Goal: Task Accomplishment & Management: Manage account settings

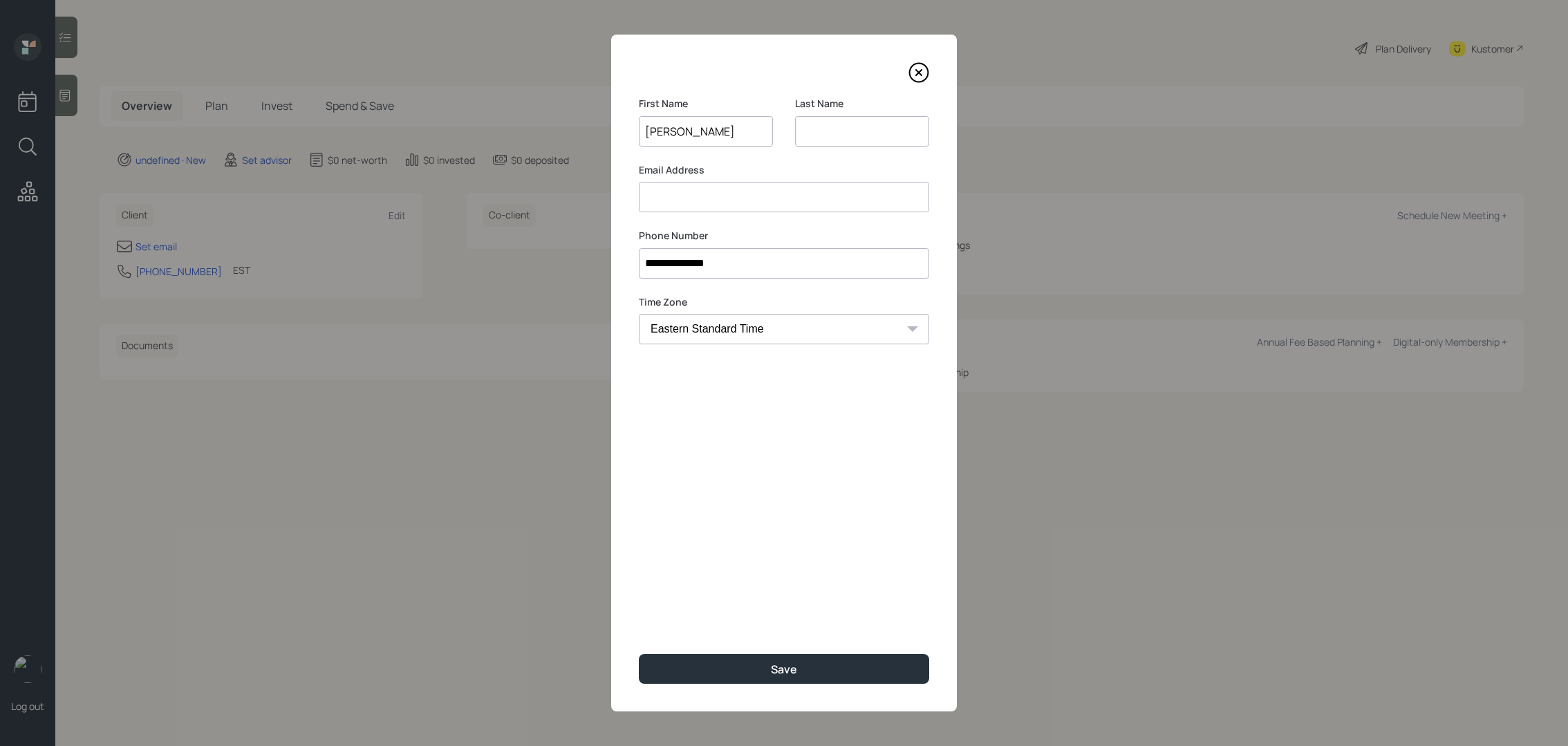
type input "[PERSON_NAME]"
click at [832, 123] on input at bounding box center [862, 131] width 134 height 30
click at [700, 199] on input at bounding box center [784, 196] width 290 height 30
click at [810, 125] on input "wolf" at bounding box center [862, 131] width 134 height 30
type input "Wolf"
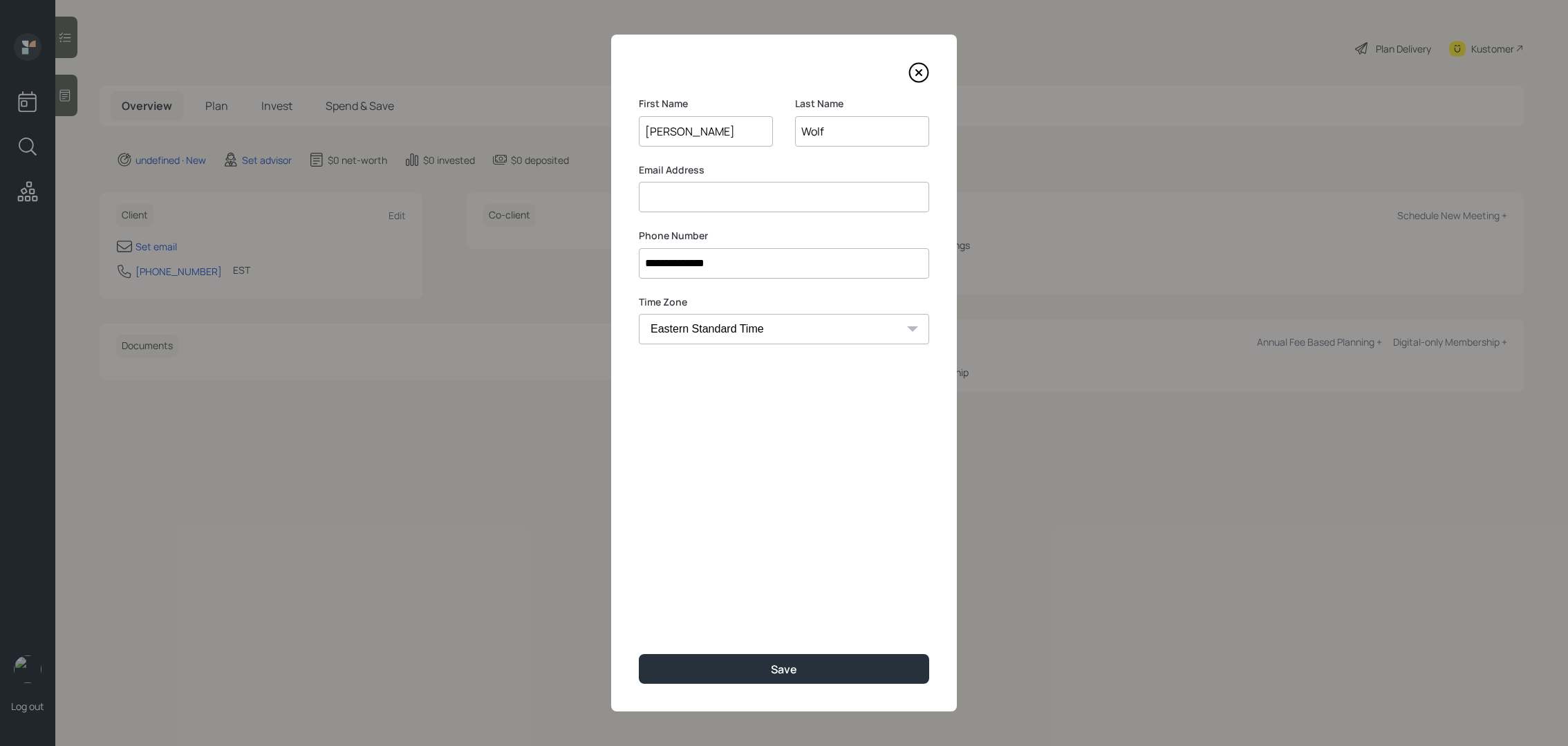
click at [667, 201] on input at bounding box center [784, 196] width 290 height 30
click at [674, 191] on input "[EMAIL_ADDRESS][DOMAIN_NAME]" at bounding box center [784, 196] width 290 height 30
type input "[EMAIL_ADDRESS][DOMAIN_NAME]"
click at [831, 515] on div "**********" at bounding box center [784, 373] width 346 height 677
click at [840, 672] on button "Save" at bounding box center [784, 669] width 290 height 30
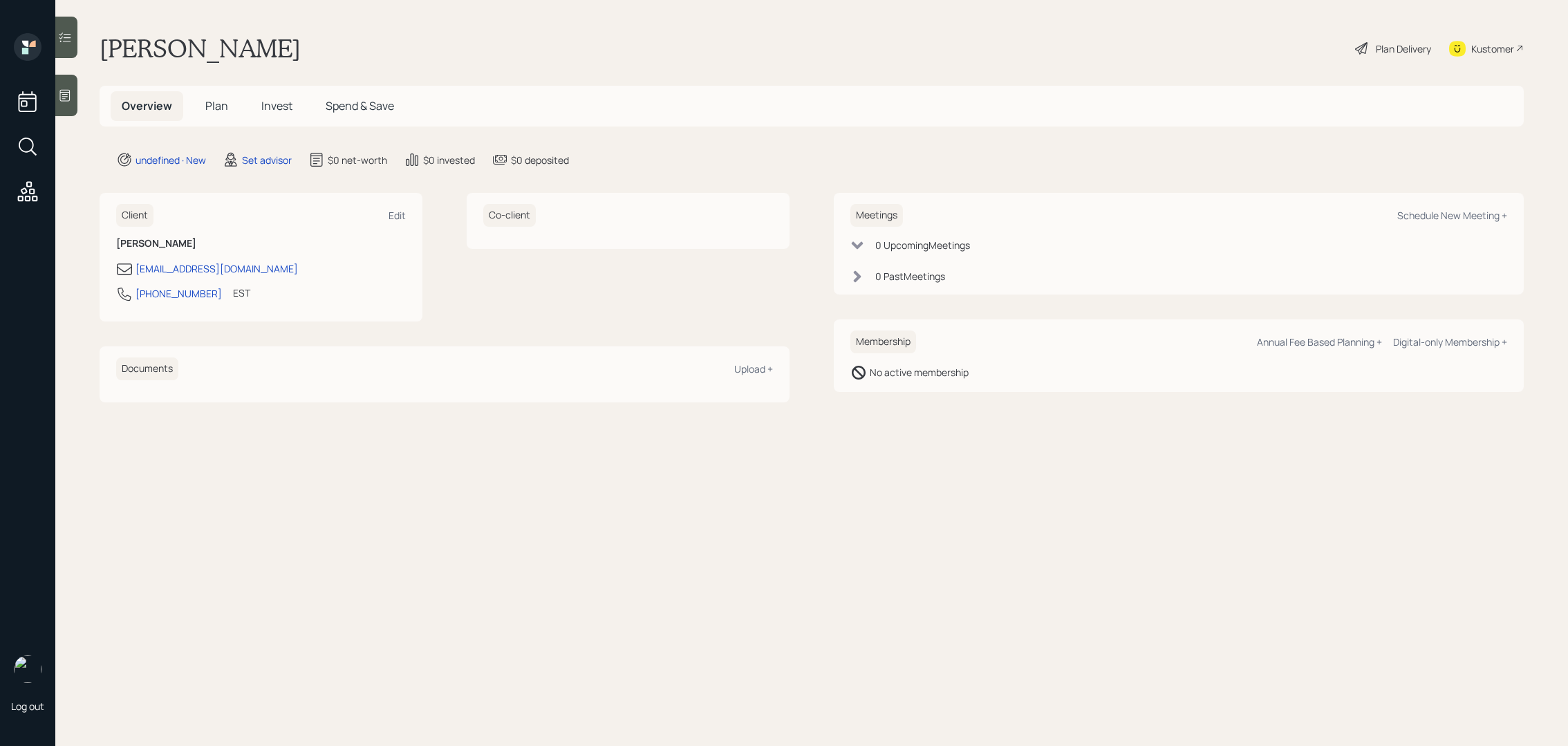
click at [69, 95] on icon at bounding box center [65, 96] width 10 height 12
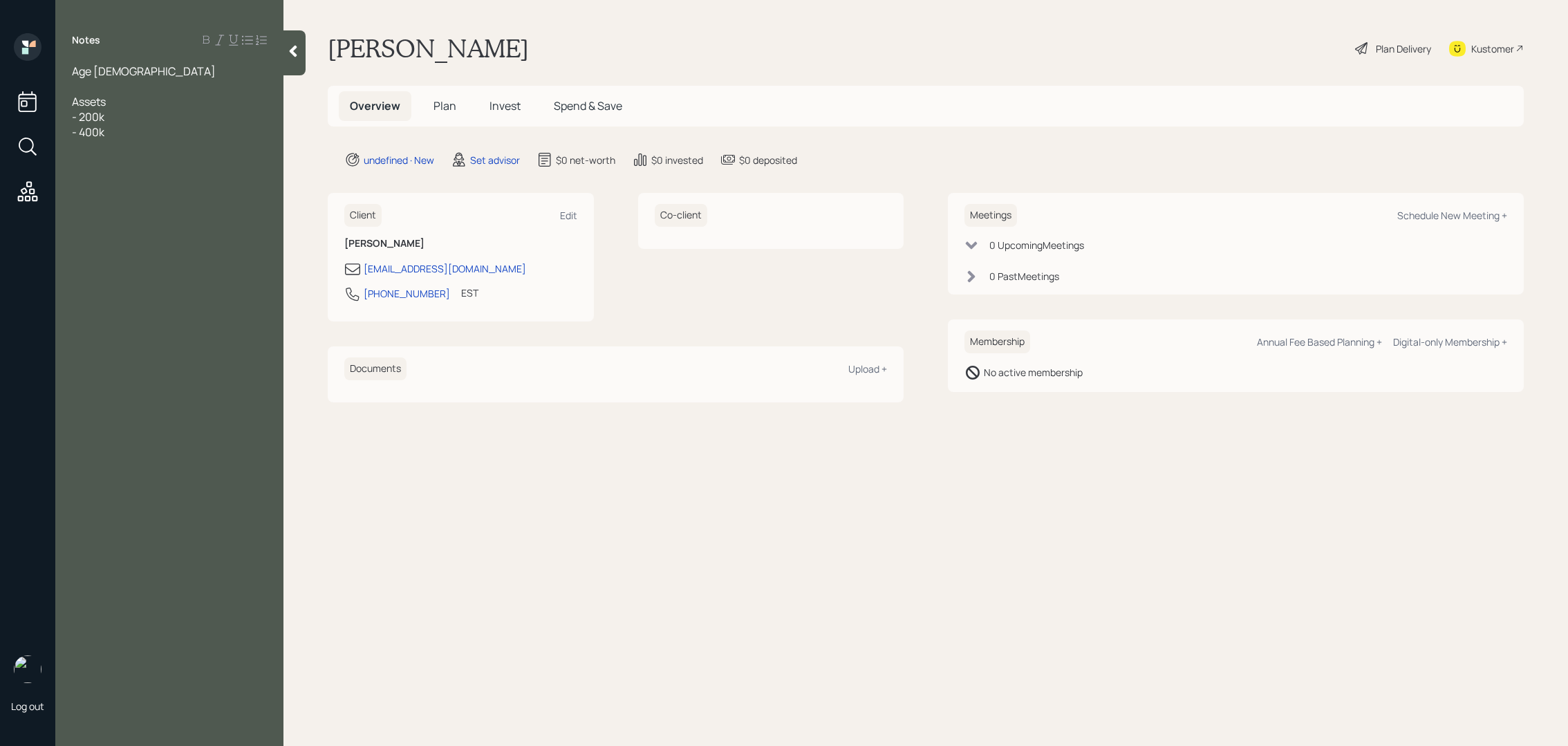
click at [71, 118] on div "Age [DEMOGRAPHIC_DATA] Assets - 200k - 400k" at bounding box center [169, 102] width 228 height 76
click at [73, 117] on span "- 200k" at bounding box center [88, 117] width 32 height 16
click at [73, 130] on span "- 400k" at bounding box center [88, 132] width 32 height 16
click at [77, 134] on span "[PERSON_NAME] deffered comp- 400k" at bounding box center [158, 139] width 172 height 30
click at [251, 131] on div "nationwide deffered comp- 400k" at bounding box center [169, 132] width 195 height 16
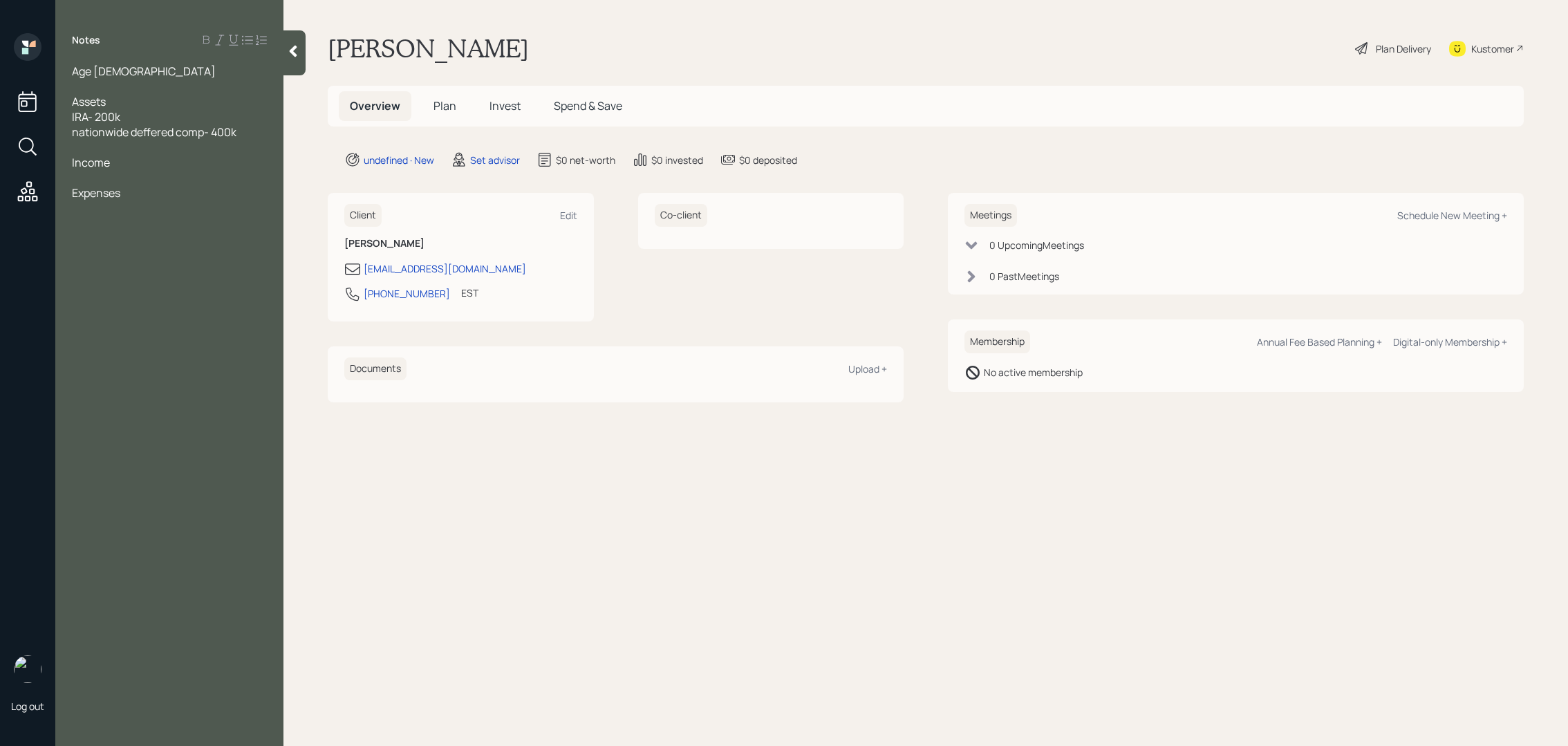
click at [94, 181] on div at bounding box center [169, 178] width 195 height 16
click at [76, 172] on div at bounding box center [169, 178] width 195 height 16
click at [155, 227] on div "Expenses" at bounding box center [169, 223] width 195 height 16
click at [161, 192] on div "Pension- 3900" at bounding box center [169, 193] width 195 height 16
click at [138, 175] on div "SS-" at bounding box center [169, 178] width 195 height 16
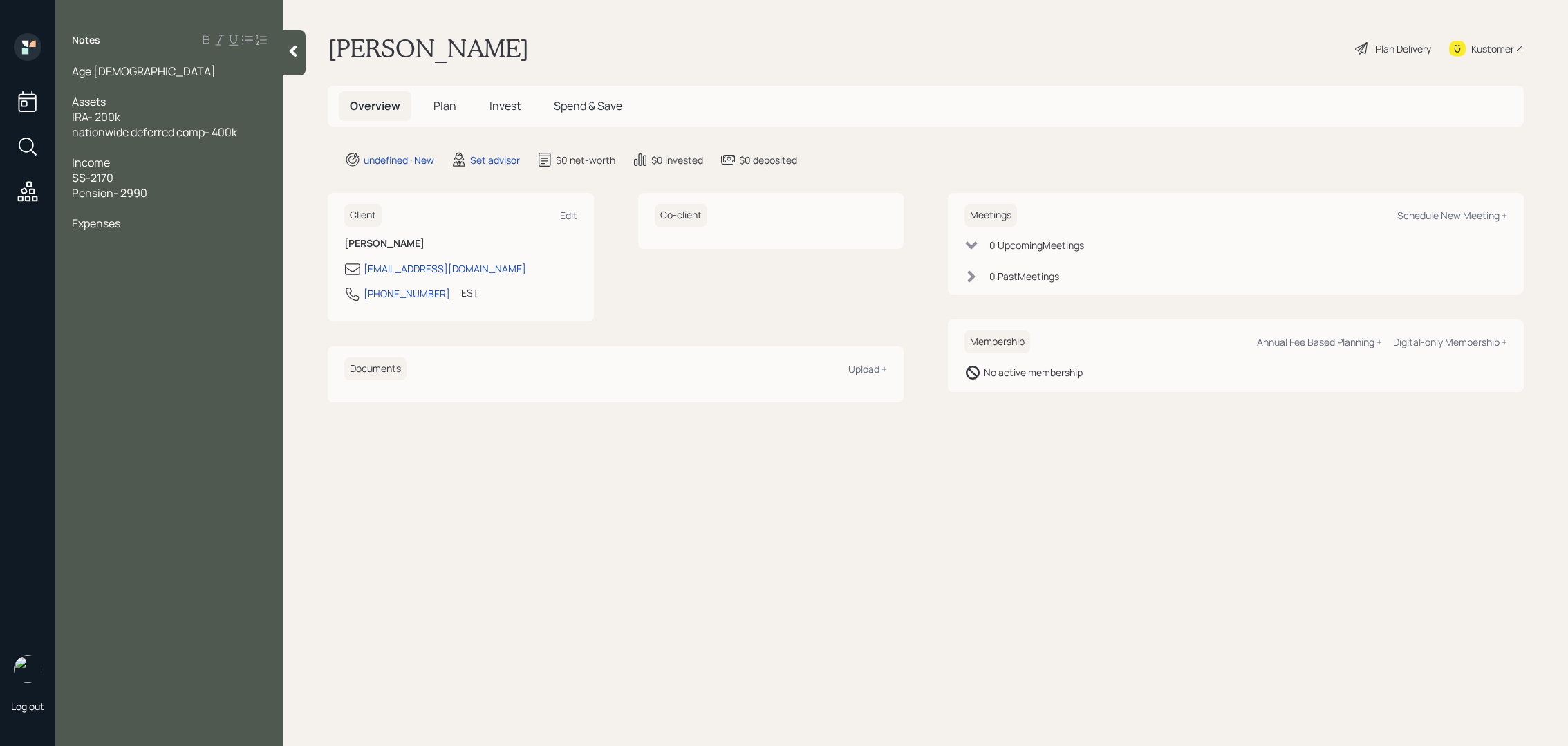
click at [144, 229] on div "Expenses" at bounding box center [169, 223] width 195 height 16
click at [90, 88] on div at bounding box center [169, 87] width 195 height 16
click at [111, 243] on div at bounding box center [169, 239] width 195 height 16
click at [260, 236] on div "rough estimate of 3k - 4k a month" at bounding box center [169, 239] width 195 height 16
click at [536, 576] on main "[PERSON_NAME] Plan Delivery Kustomer Overview Plan Invest Spend & Save undefine…" at bounding box center [926, 373] width 1285 height 746
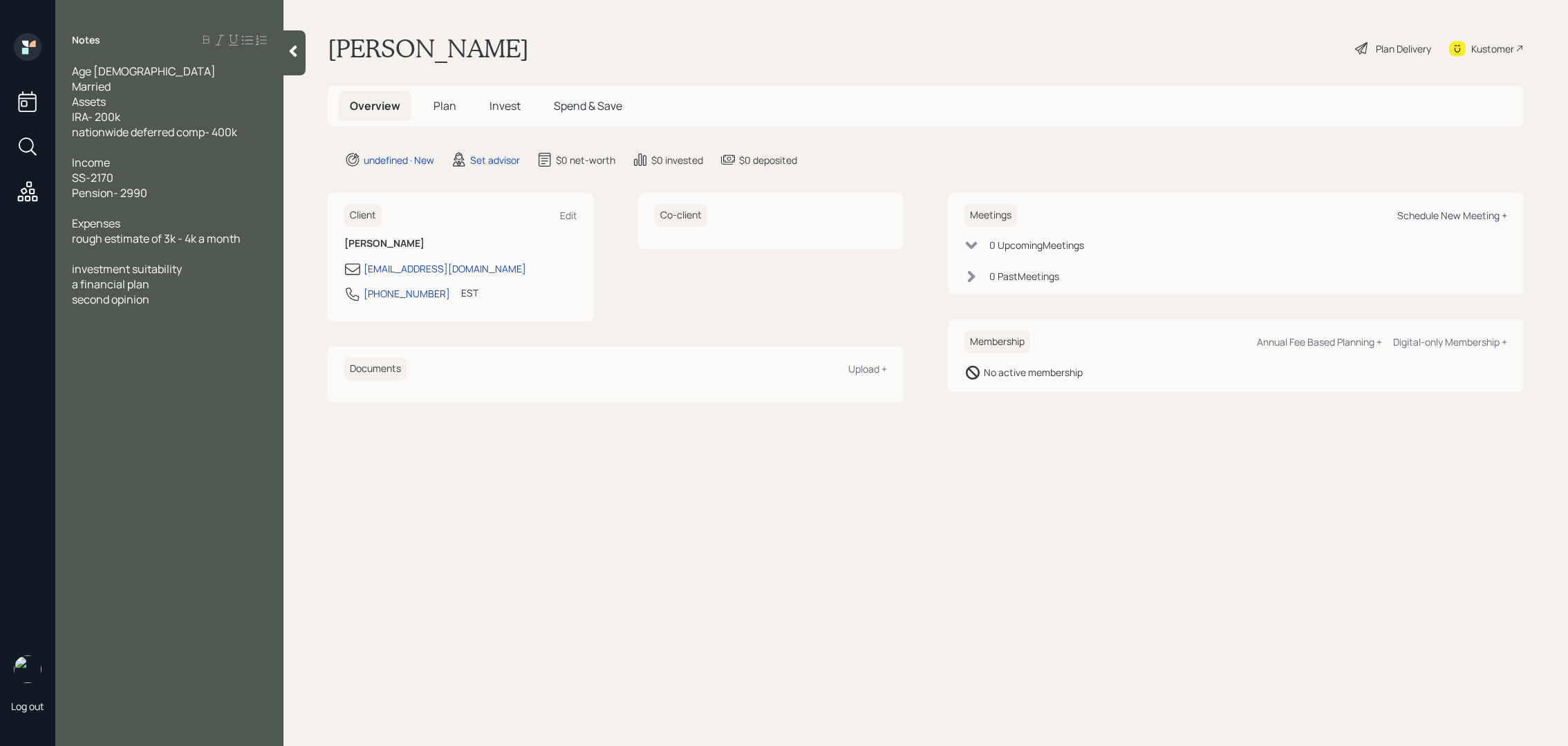
click at [1452, 215] on div "Schedule New Meeting +" at bounding box center [1452, 215] width 110 height 13
select select "round-[PERSON_NAME]"
